Goal: Transaction & Acquisition: Purchase product/service

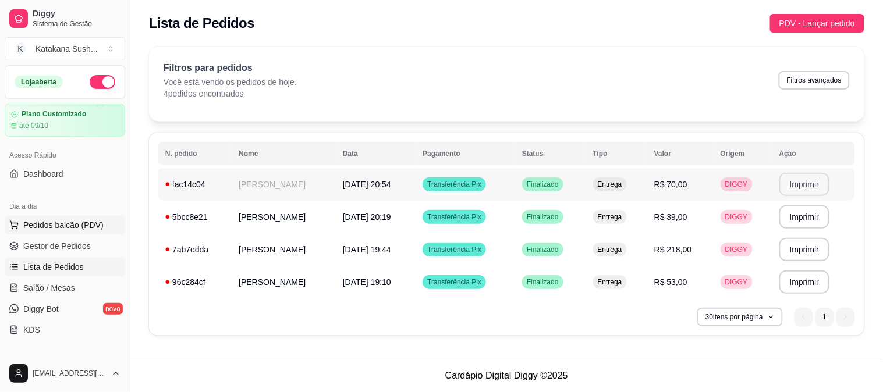
click at [41, 234] on button "Pedidos balcão (PDV)" at bounding box center [65, 225] width 120 height 19
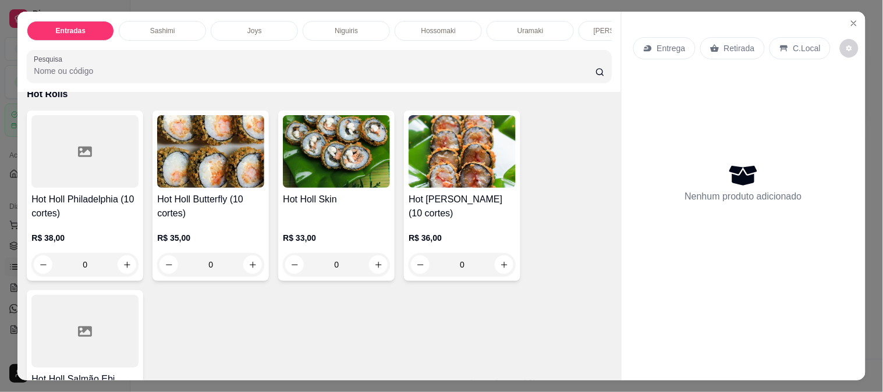
scroll to position [2327, 0]
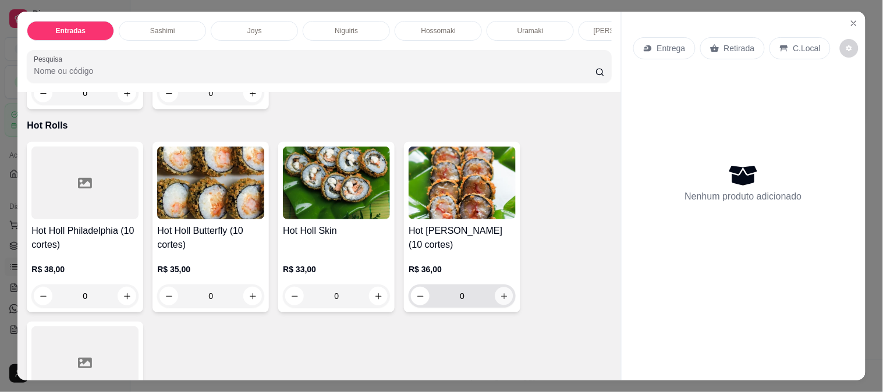
click at [504, 287] on button "increase-product-quantity" at bounding box center [504, 296] width 18 height 18
type input "1"
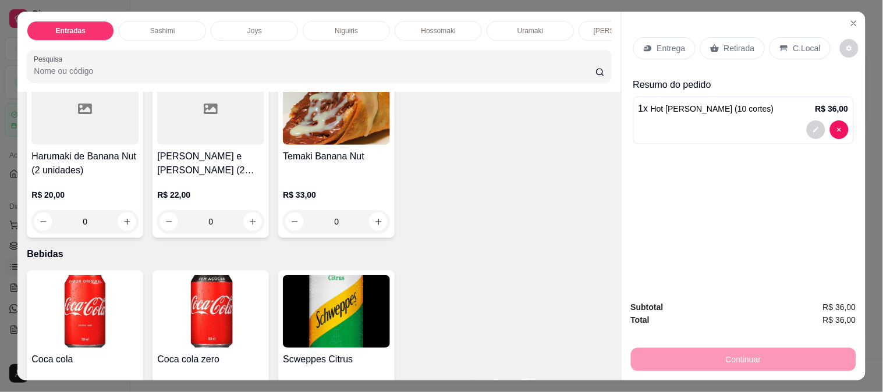
scroll to position [3361, 0]
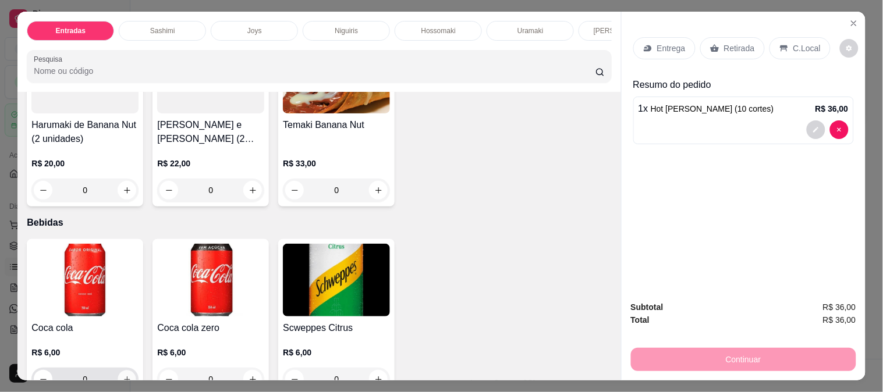
click at [118, 371] on button "increase-product-quantity" at bounding box center [127, 380] width 18 height 18
type input "1"
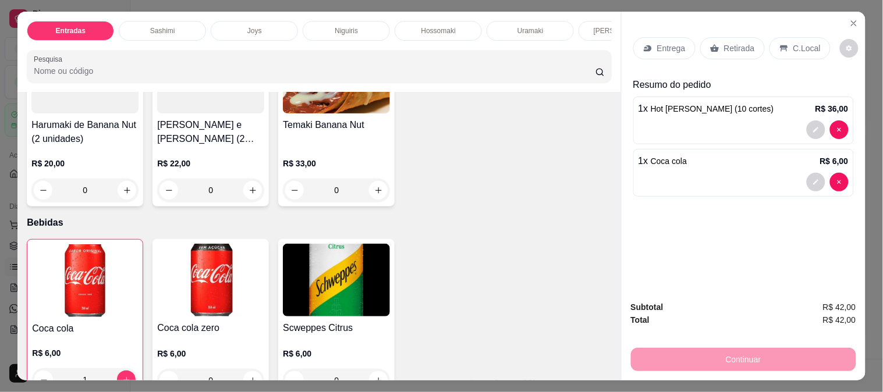
click at [666, 37] on div "Entrega" at bounding box center [664, 48] width 62 height 22
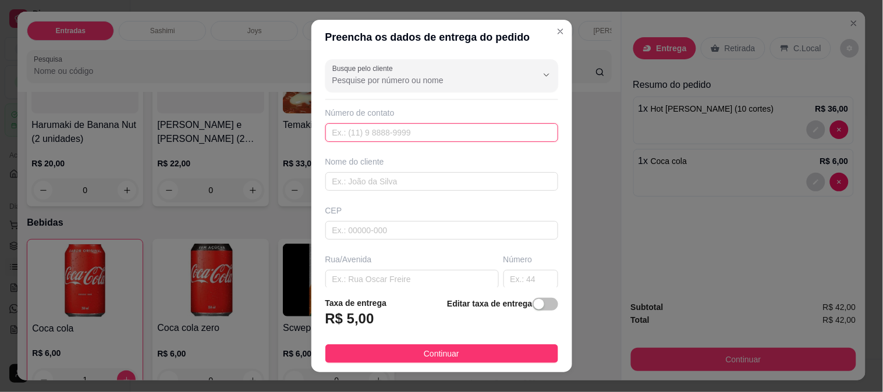
click at [381, 134] on input "text" at bounding box center [441, 132] width 233 height 19
type input "[PHONE_NUMBER]"
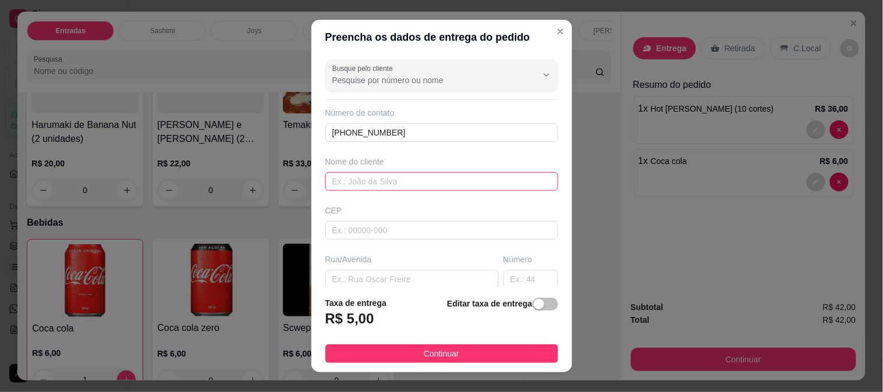
click at [435, 183] on input "text" at bounding box center [441, 181] width 233 height 19
type input "vela"
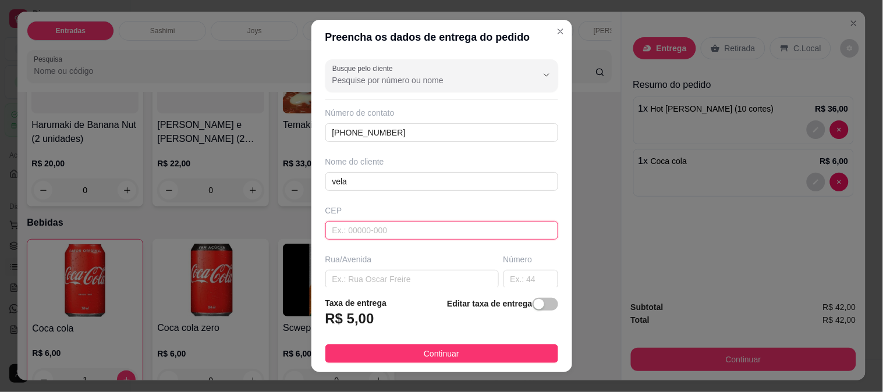
click at [438, 230] on input "text" at bounding box center [441, 230] width 233 height 19
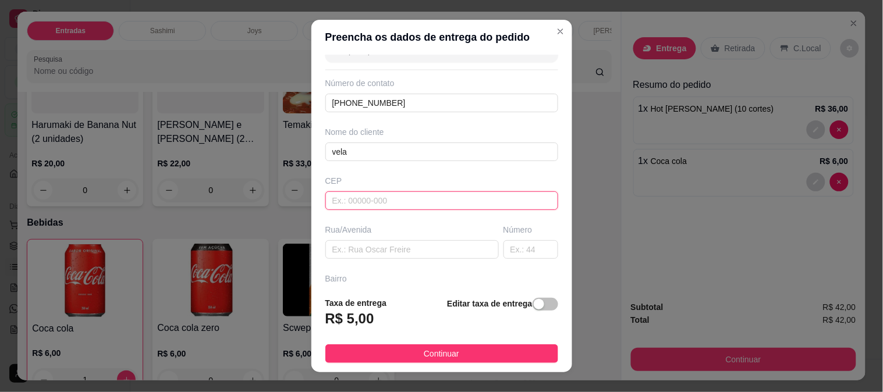
scroll to position [0, 0]
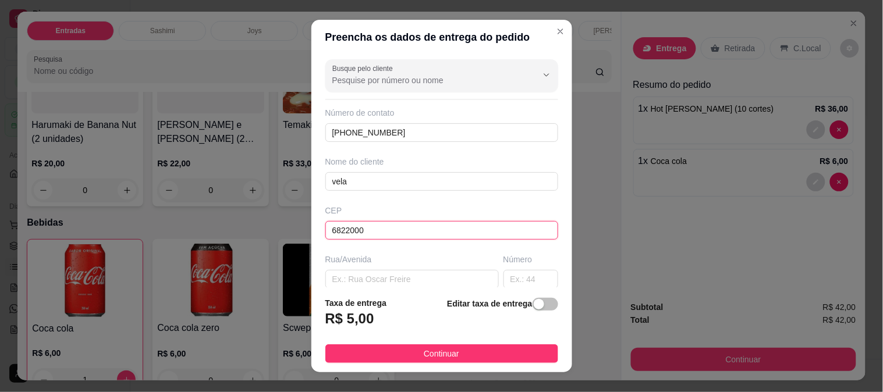
type input "68220000"
type input "[GEOGRAPHIC_DATA]"
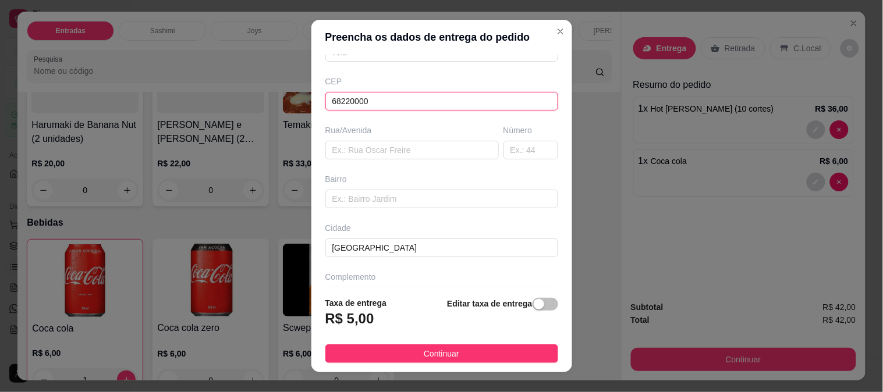
scroll to position [159, 0]
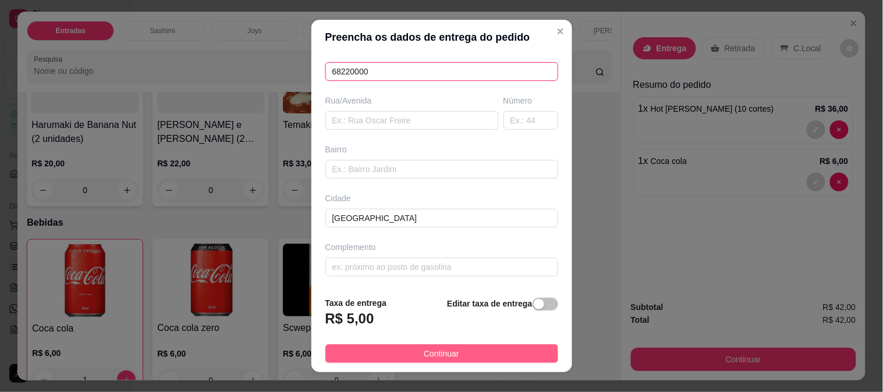
type input "68220000"
click at [451, 347] on button "Continuar" at bounding box center [441, 353] width 233 height 19
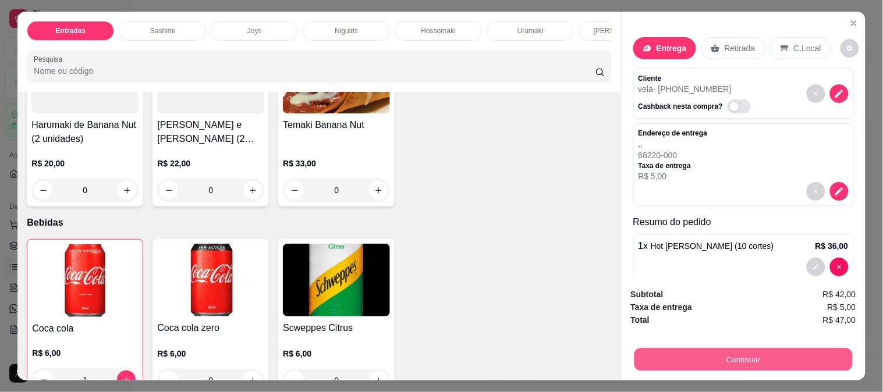
click at [708, 350] on button "Continuar" at bounding box center [743, 359] width 218 height 23
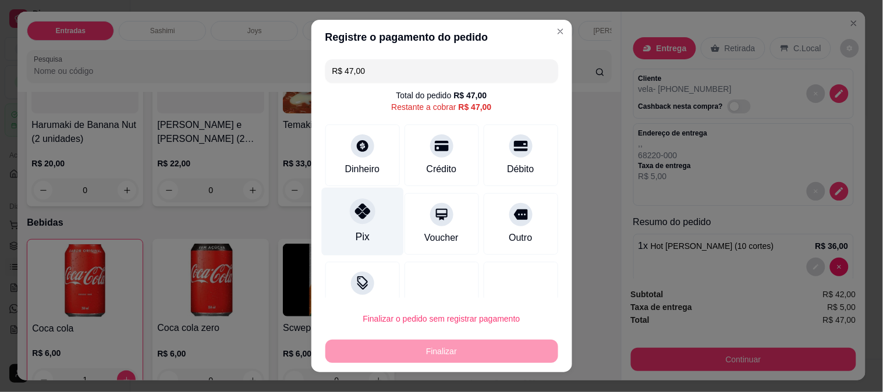
click at [378, 233] on div "Pix" at bounding box center [362, 221] width 82 height 68
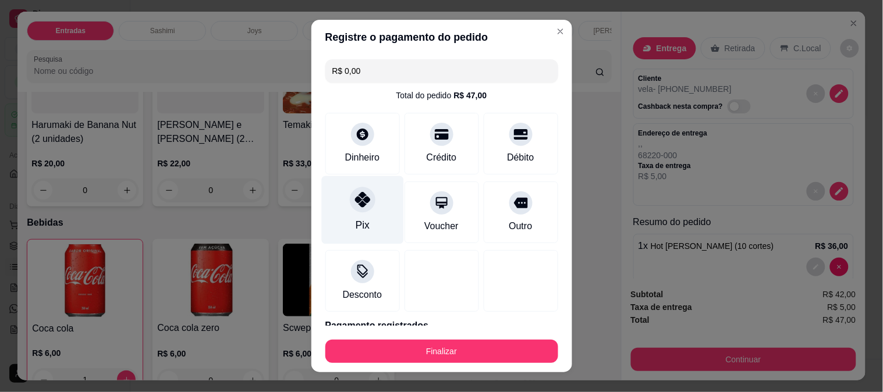
type input "R$ 0,00"
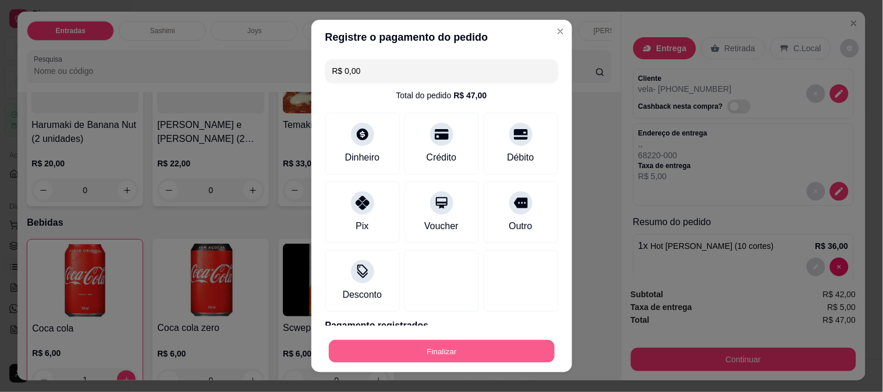
click at [431, 351] on button "Finalizar" at bounding box center [442, 351] width 226 height 23
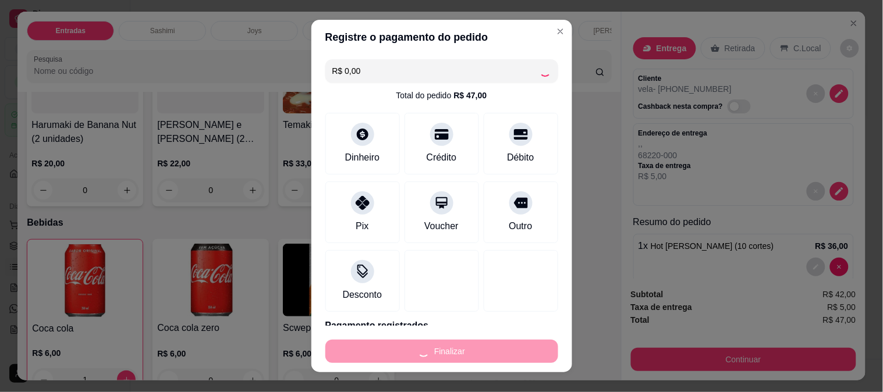
type input "0"
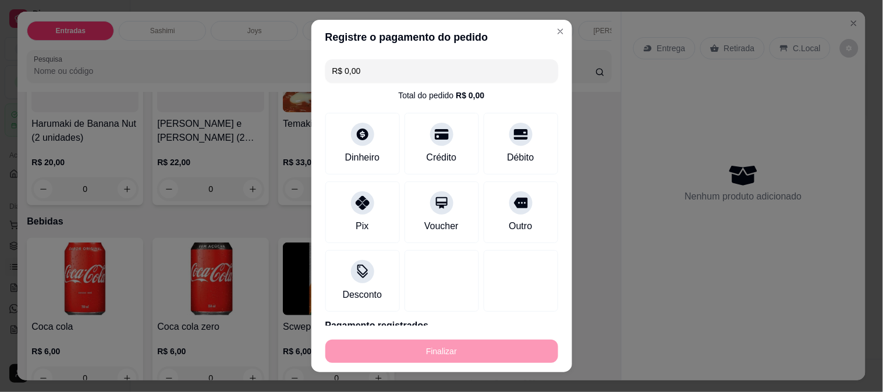
type input "-R$ 47,00"
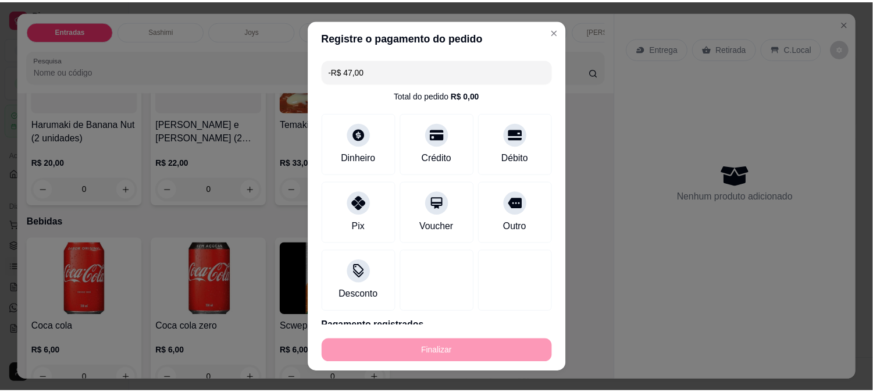
scroll to position [3360, 0]
